Goal: Download file/media

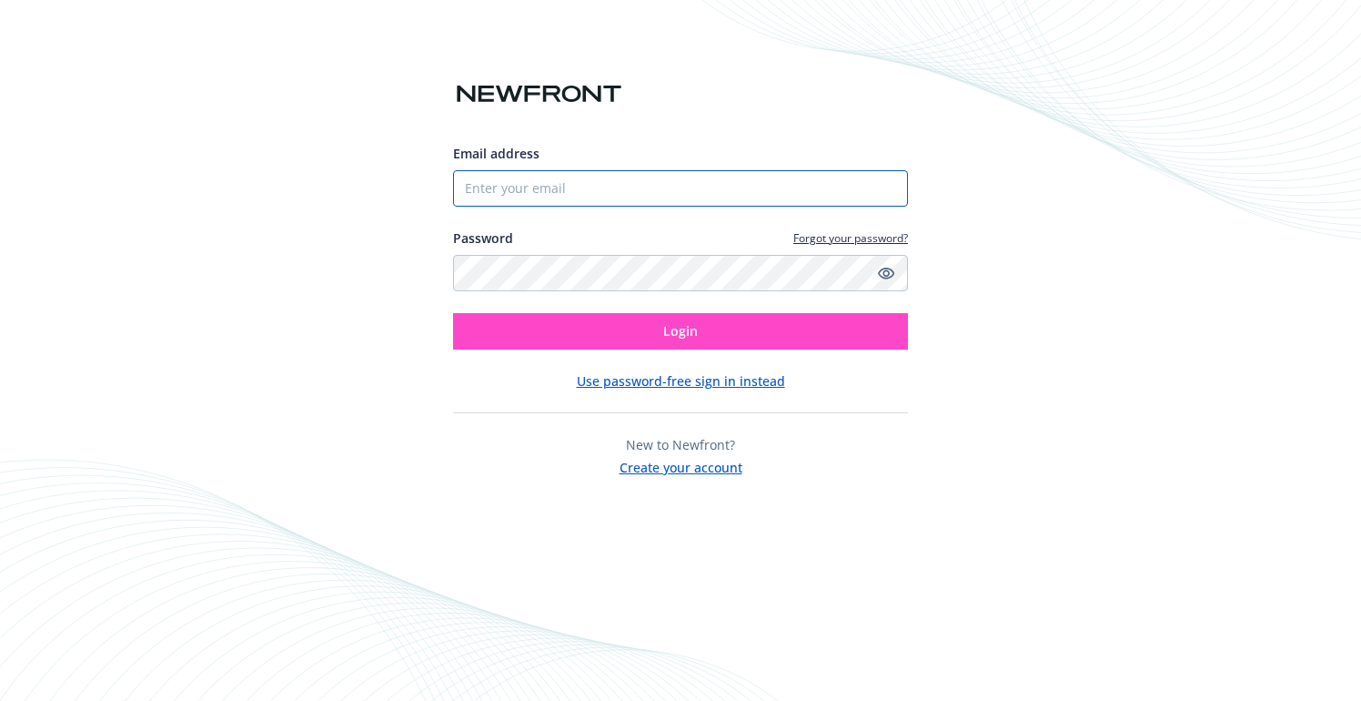
type input "[EMAIL_ADDRESS][DOMAIN_NAME]"
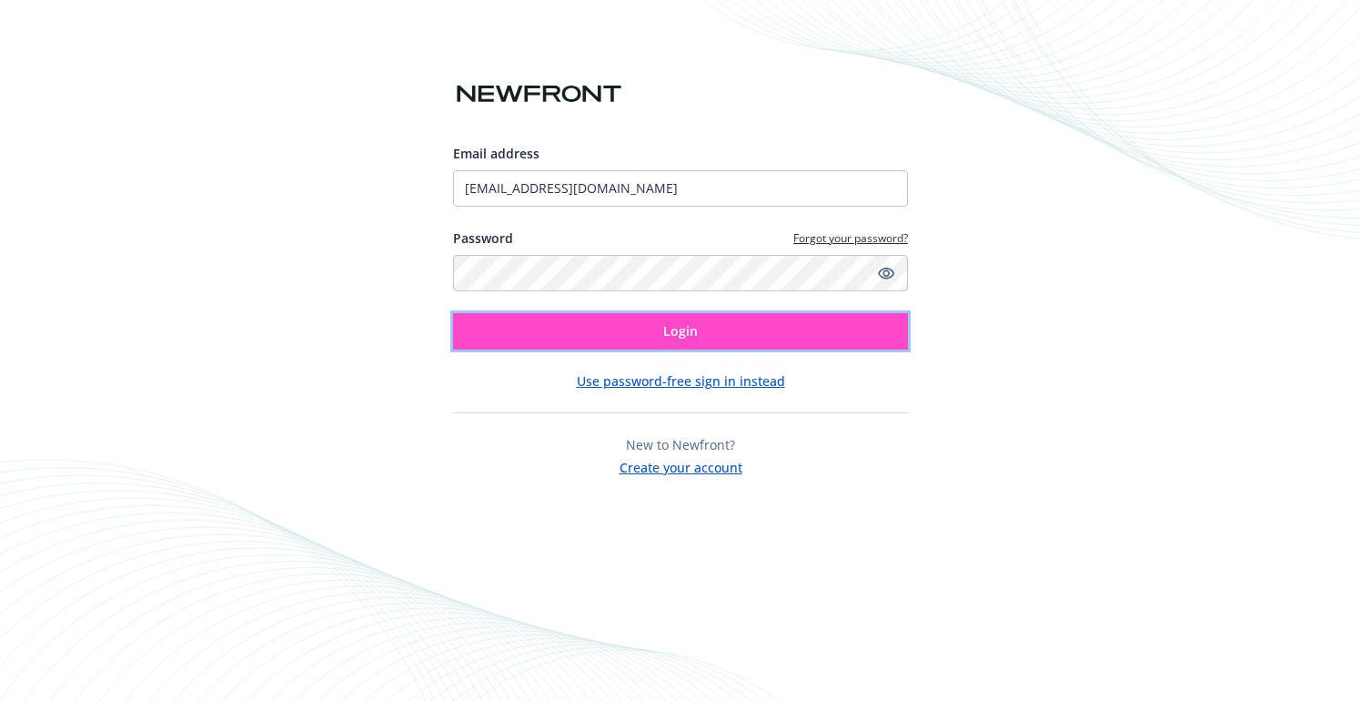
click at [782, 340] on button "Login" at bounding box center [680, 331] width 455 height 36
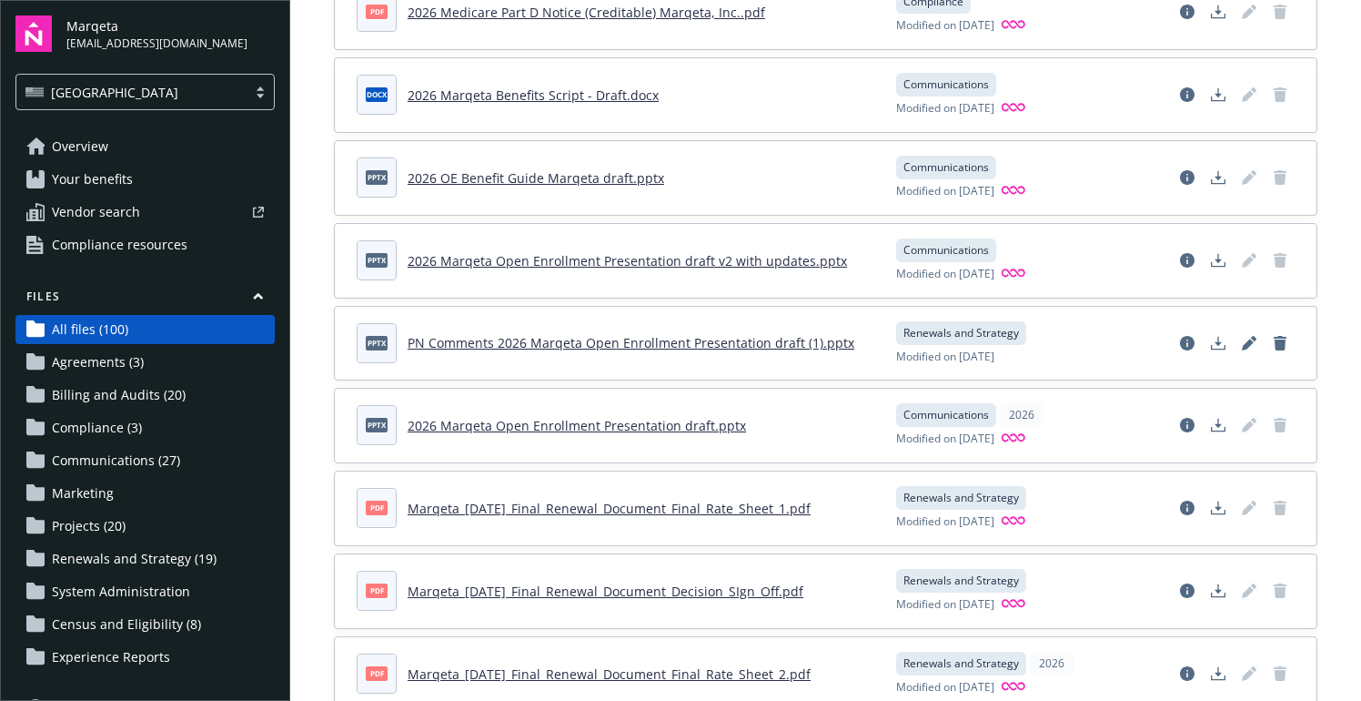
scroll to position [415, 0]
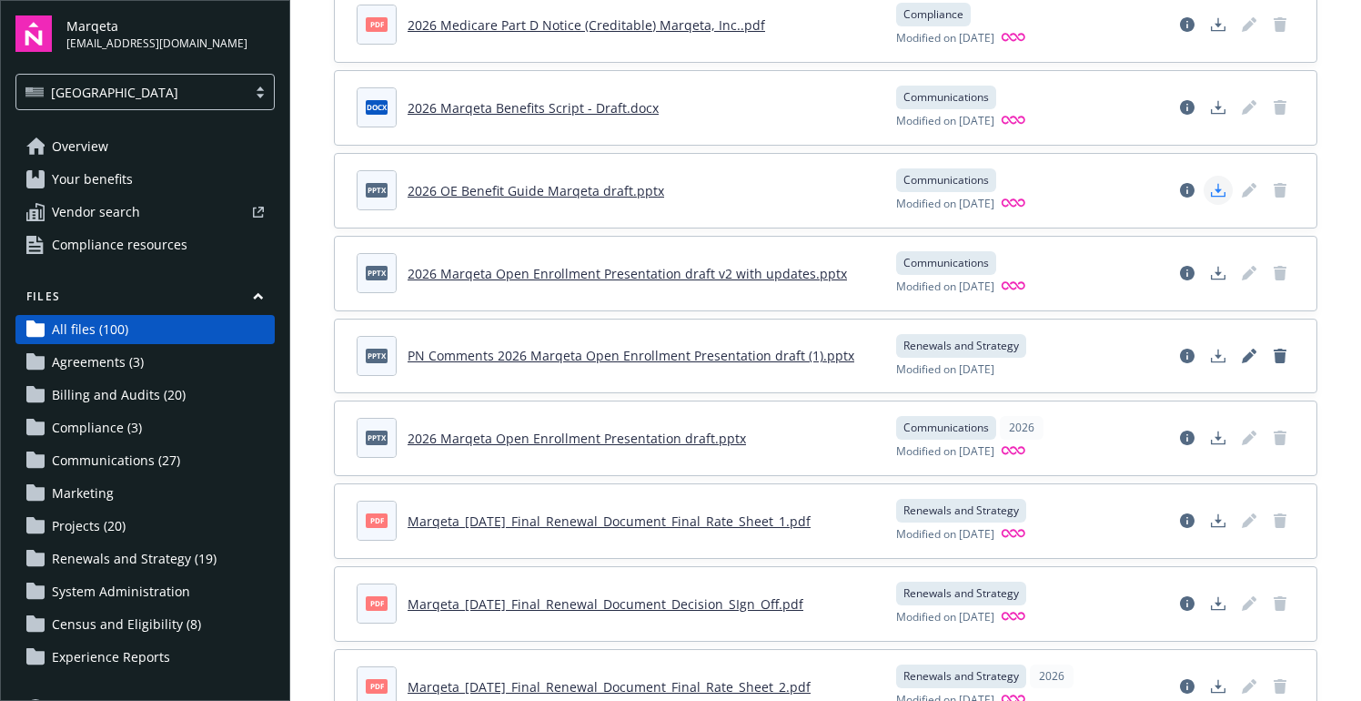
click at [1222, 189] on icon "Download document" at bounding box center [1218, 190] width 15 height 15
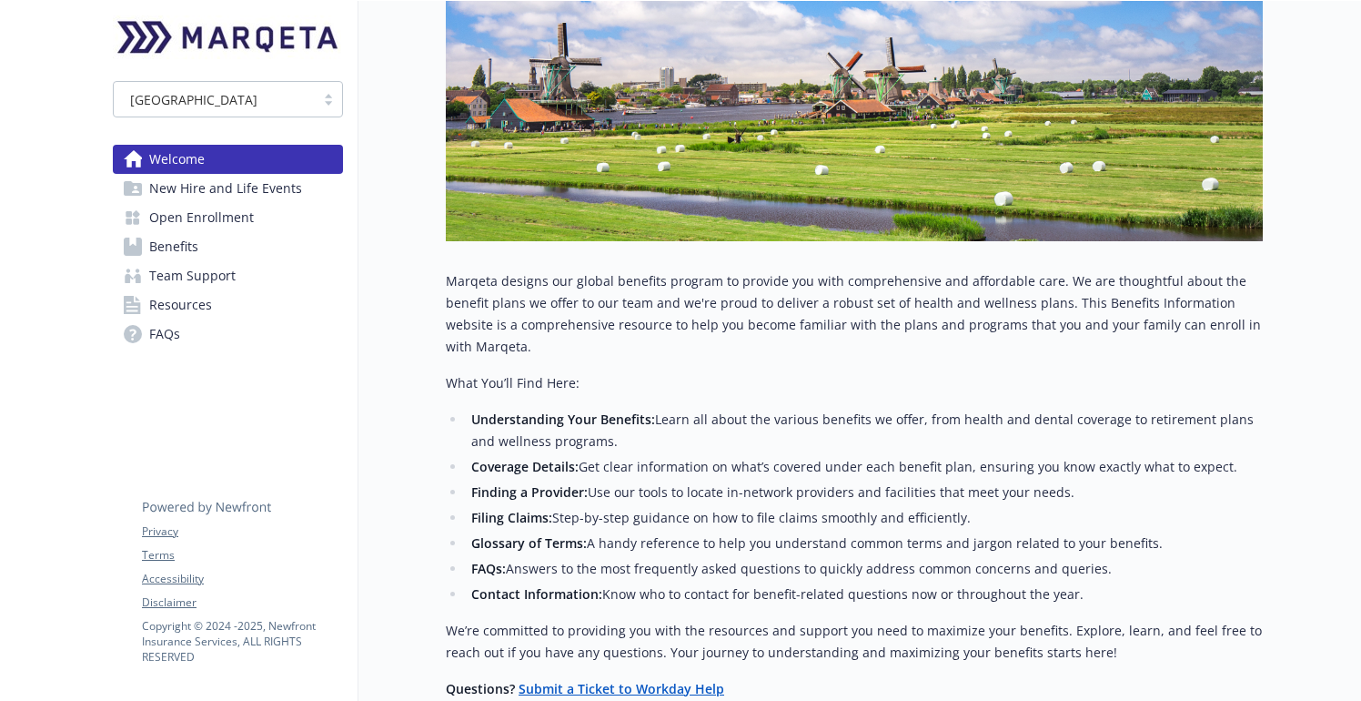
scroll to position [734, 0]
